Goal: Information Seeking & Learning: Learn about a topic

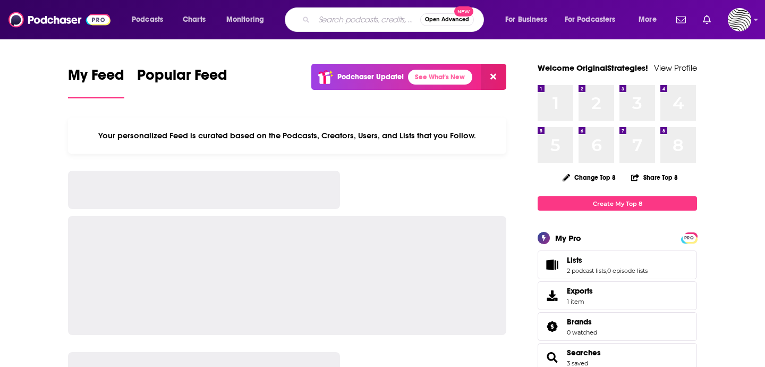
click at [361, 19] on input "Search podcasts, credits, & more..." at bounding box center [367, 19] width 106 height 17
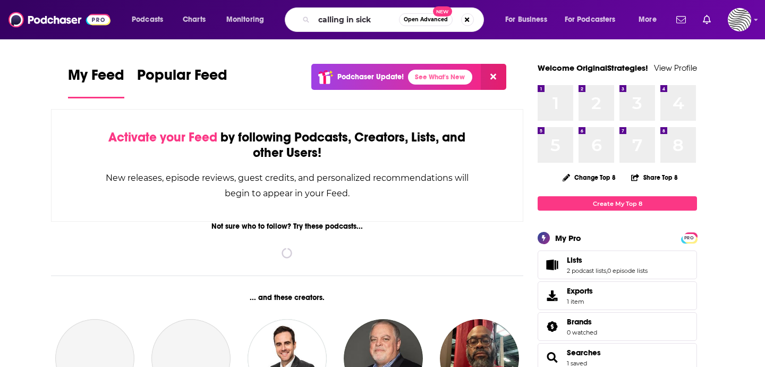
type input "calling in sick"
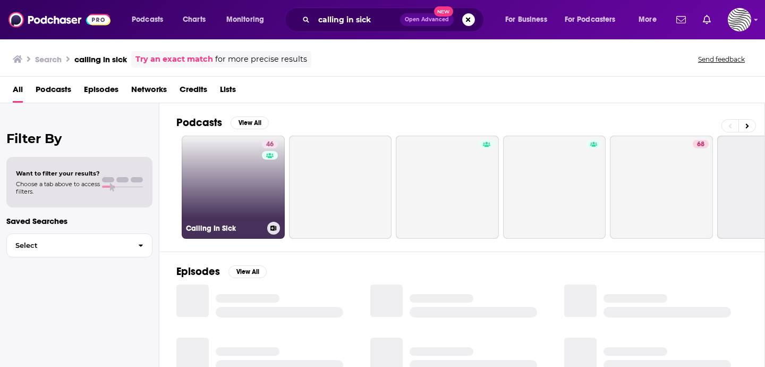
click at [239, 197] on link "46 Calling In Sick" at bounding box center [233, 187] width 103 height 103
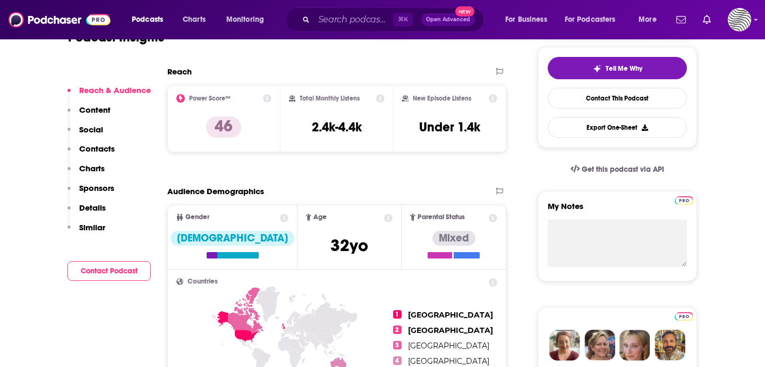
scroll to position [242, 0]
